Goal: Submit feedback/report problem

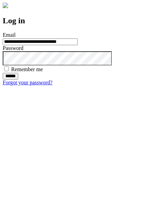
type input "**********"
click at [18, 80] on input "******" at bounding box center [10, 76] width 15 height 7
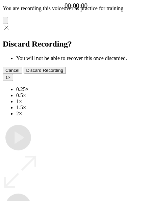
type input "**********"
